Goal: Navigation & Orientation: Find specific page/section

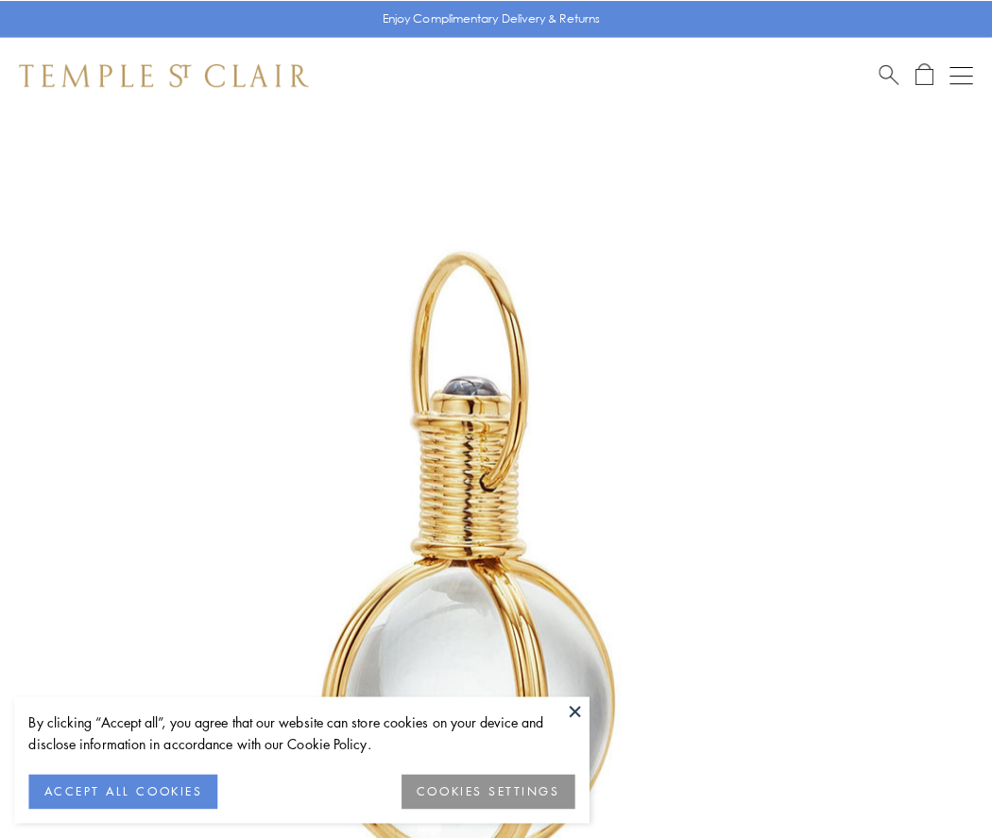
scroll to position [493, 0]
